Goal: Find specific page/section: Find specific page/section

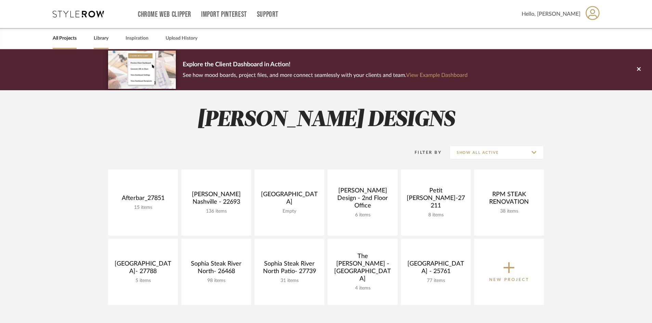
click at [107, 35] on link "Library" at bounding box center [101, 38] width 15 height 9
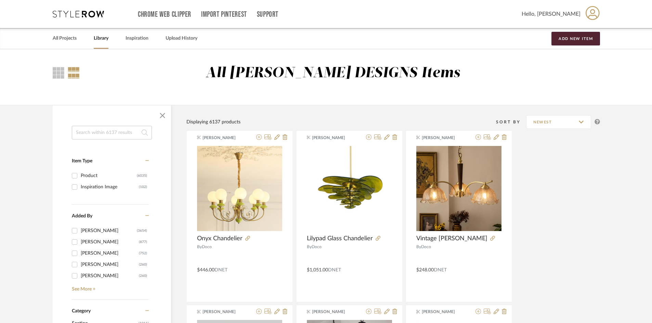
click at [105, 41] on link "Library" at bounding box center [101, 38] width 15 height 9
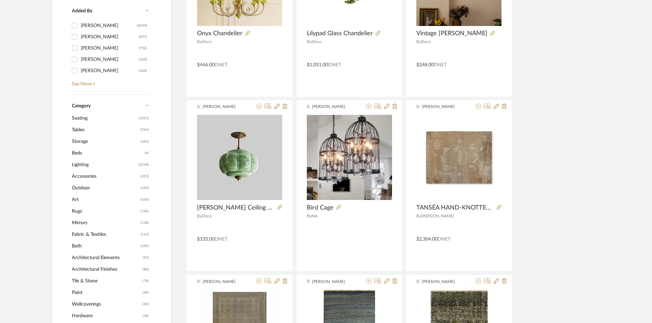
click at [81, 164] on span "Lighting" at bounding box center [104, 165] width 65 height 12
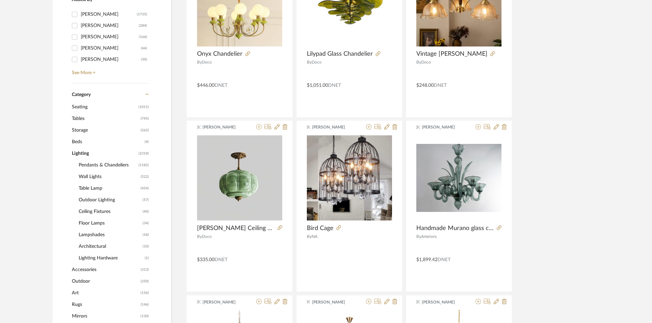
scroll to position [204, 0]
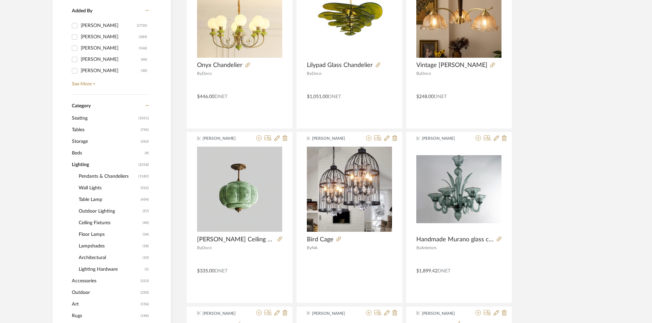
click at [102, 220] on span "Ceiling Fixtures" at bounding box center [110, 223] width 62 height 12
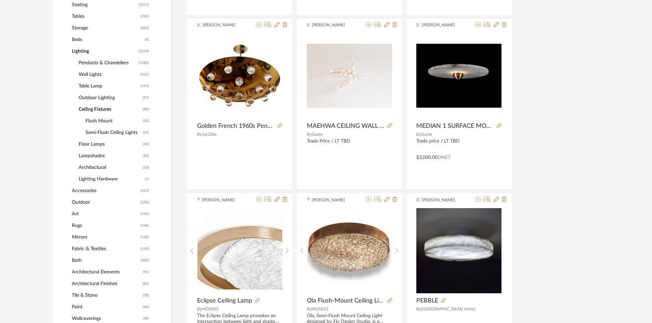
scroll to position [308, 0]
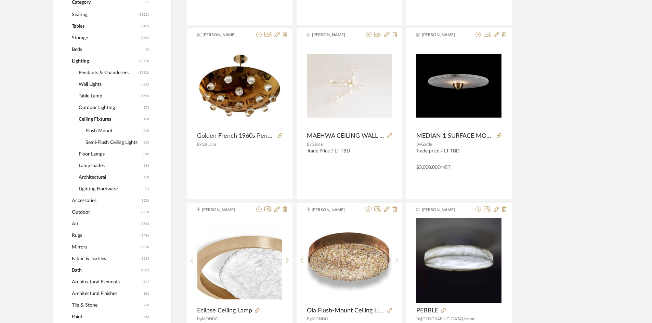
click at [100, 72] on span "Pendants & Chandeliers" at bounding box center [108, 73] width 58 height 12
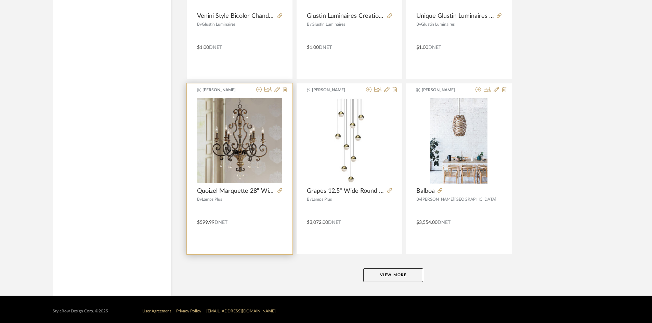
scroll to position [2005, 0]
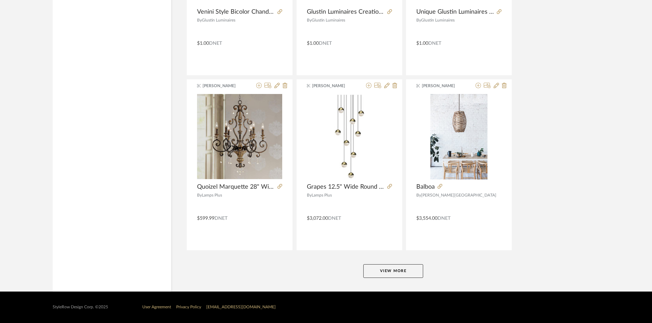
click at [382, 270] on button "View More" at bounding box center [393, 271] width 60 height 14
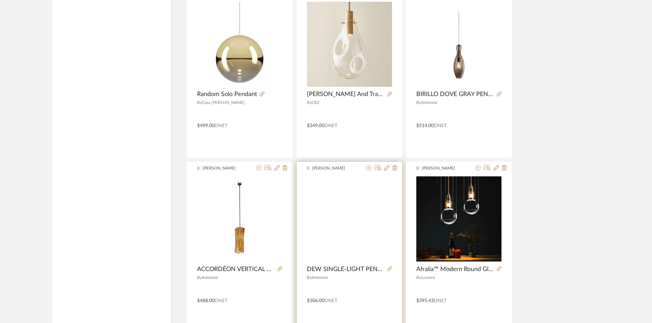
scroll to position [4103, 0]
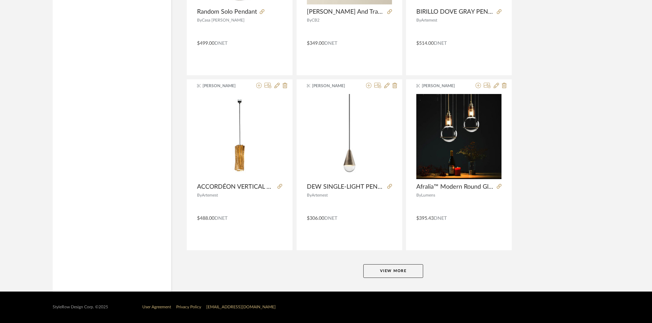
click at [402, 274] on button "View More" at bounding box center [393, 271] width 60 height 14
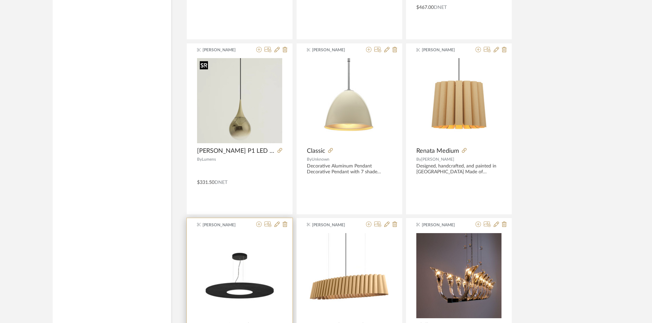
scroll to position [6202, 0]
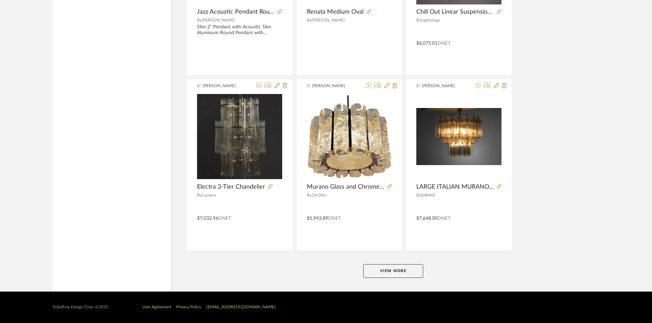
click at [392, 269] on button "View More" at bounding box center [393, 271] width 60 height 14
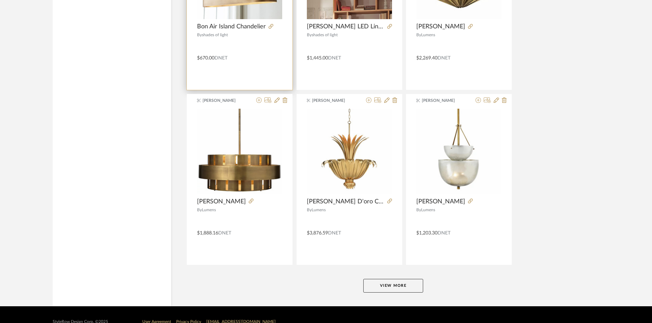
scroll to position [8287, 0]
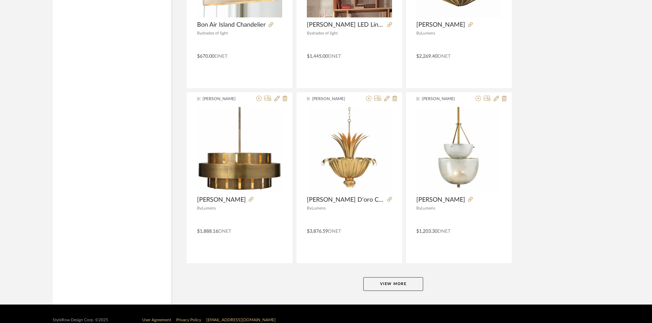
click at [387, 290] on button "View More" at bounding box center [393, 284] width 60 height 14
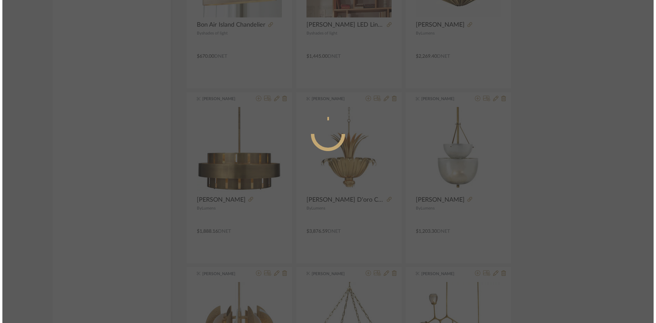
scroll to position [0, 0]
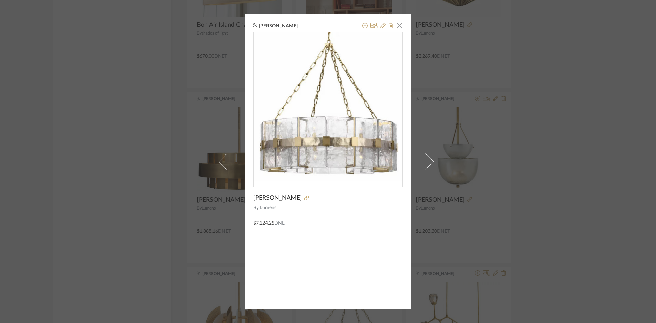
click at [583, 174] on div "[PERSON_NAME] × [PERSON_NAME] By Lumens $7,124.25 DNET" at bounding box center [328, 161] width 656 height 323
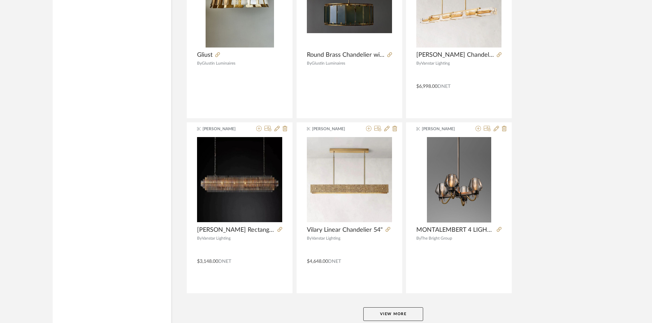
scroll to position [10398, 0]
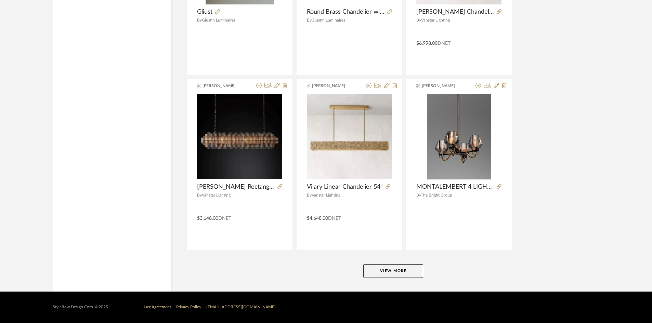
click at [407, 273] on button "View More" at bounding box center [393, 271] width 60 height 14
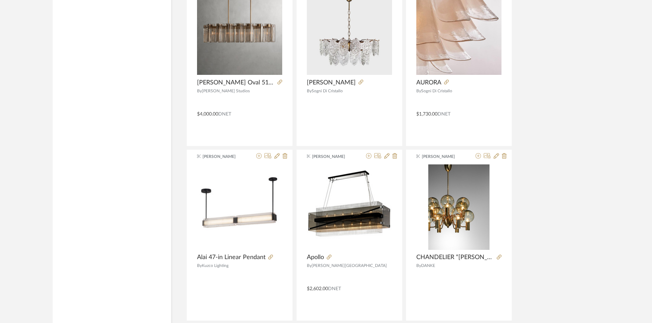
scroll to position [12490, 0]
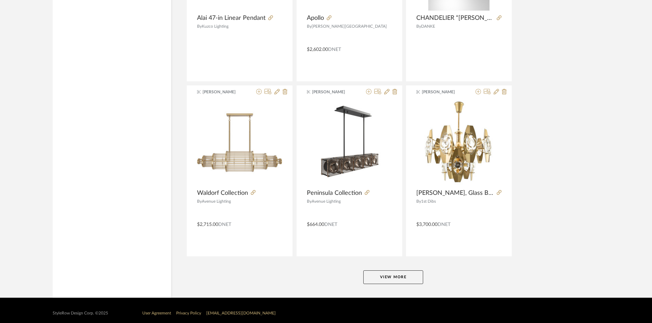
click at [399, 278] on button "View More" at bounding box center [393, 277] width 60 height 14
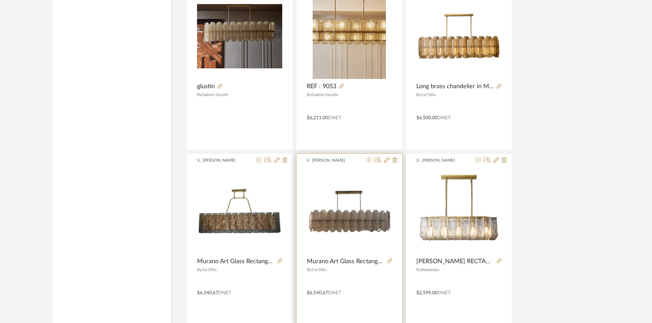
scroll to position [14595, 0]
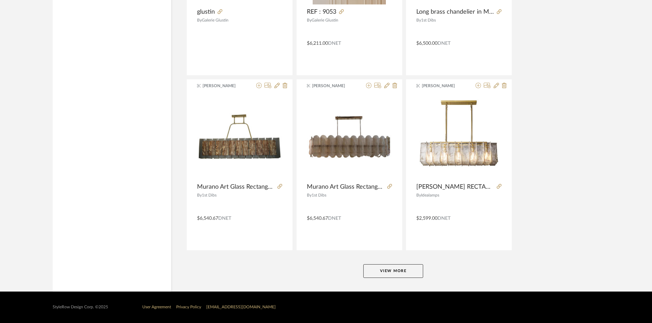
click at [391, 271] on button "View More" at bounding box center [393, 271] width 60 height 14
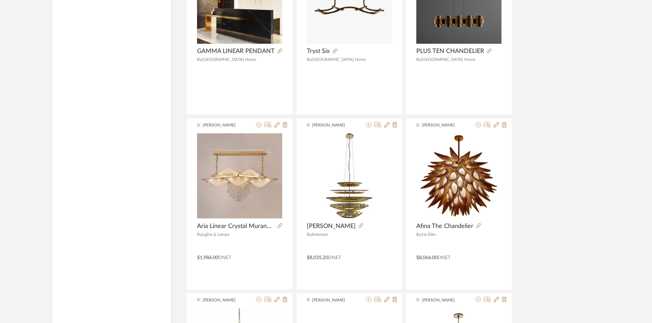
scroll to position [16543, 0]
